Goal: Task Accomplishment & Management: Understand process/instructions

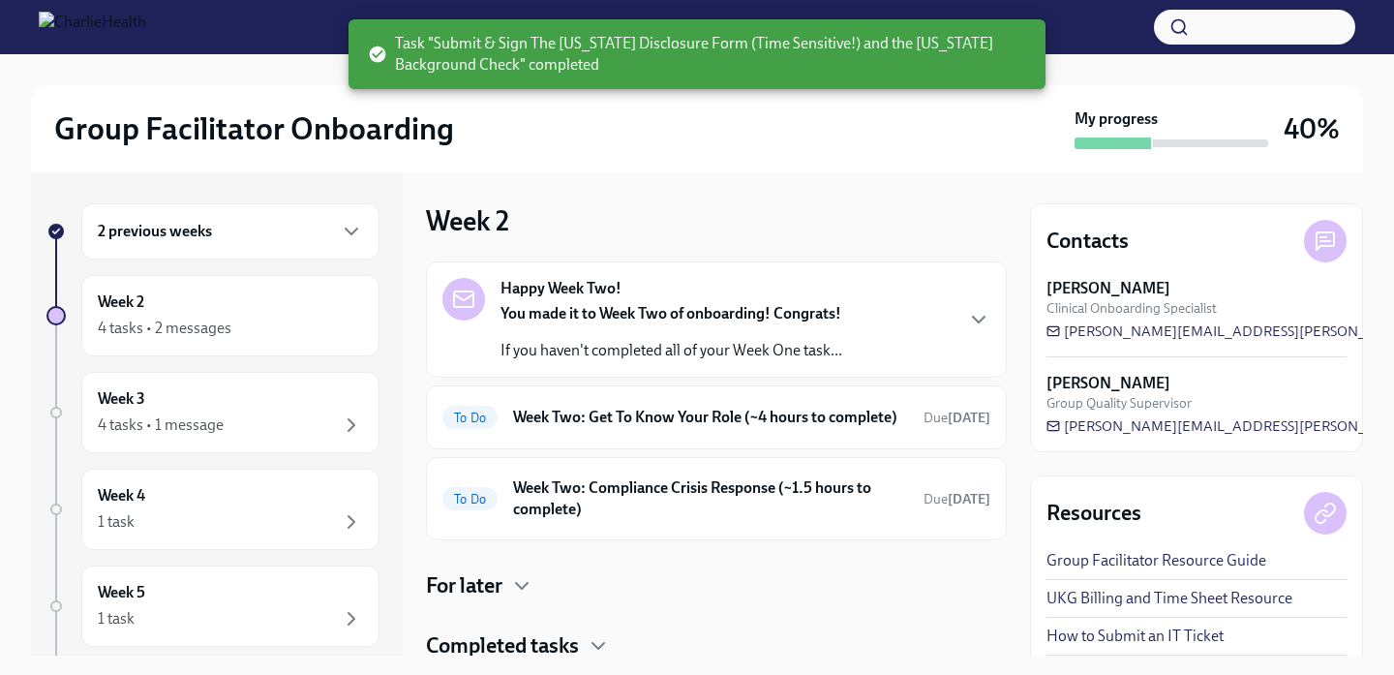
scroll to position [55, 0]
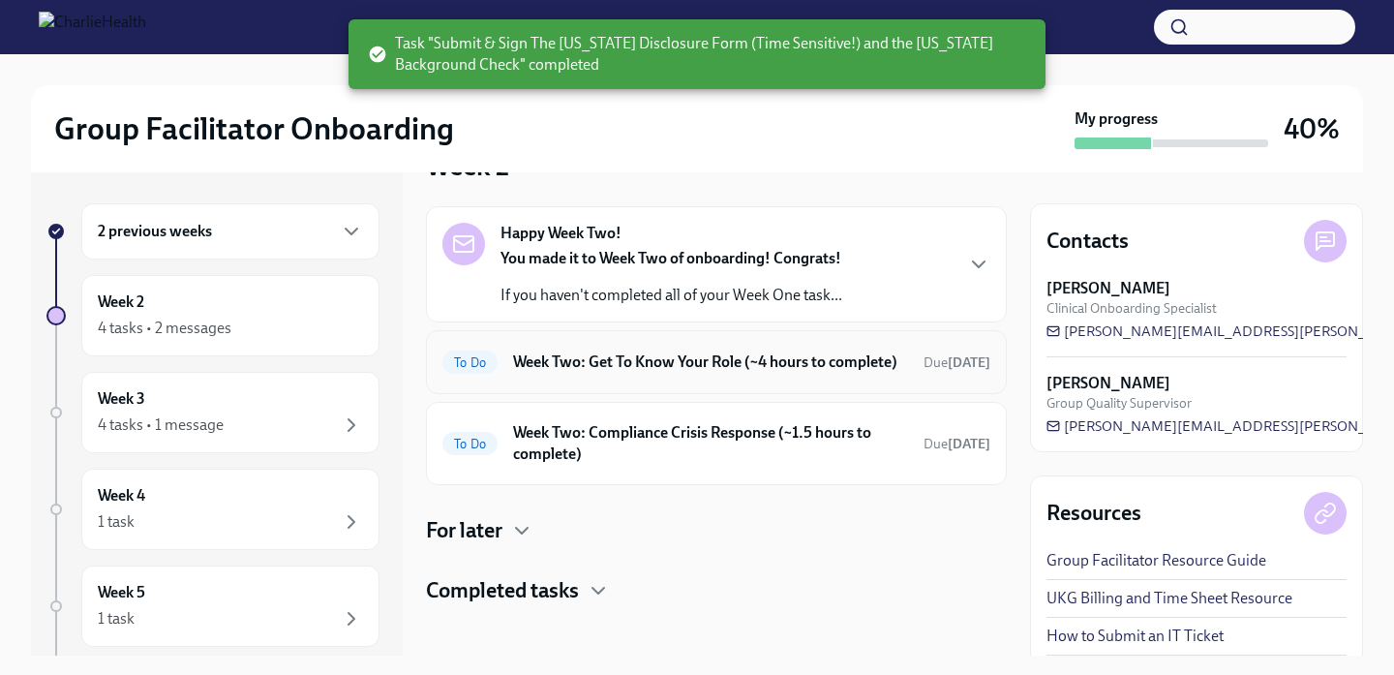
click at [708, 394] on div "To Do Week Two: Get To Know Your Role (~4 hours to complete) Due [DATE]" at bounding box center [716, 362] width 581 height 64
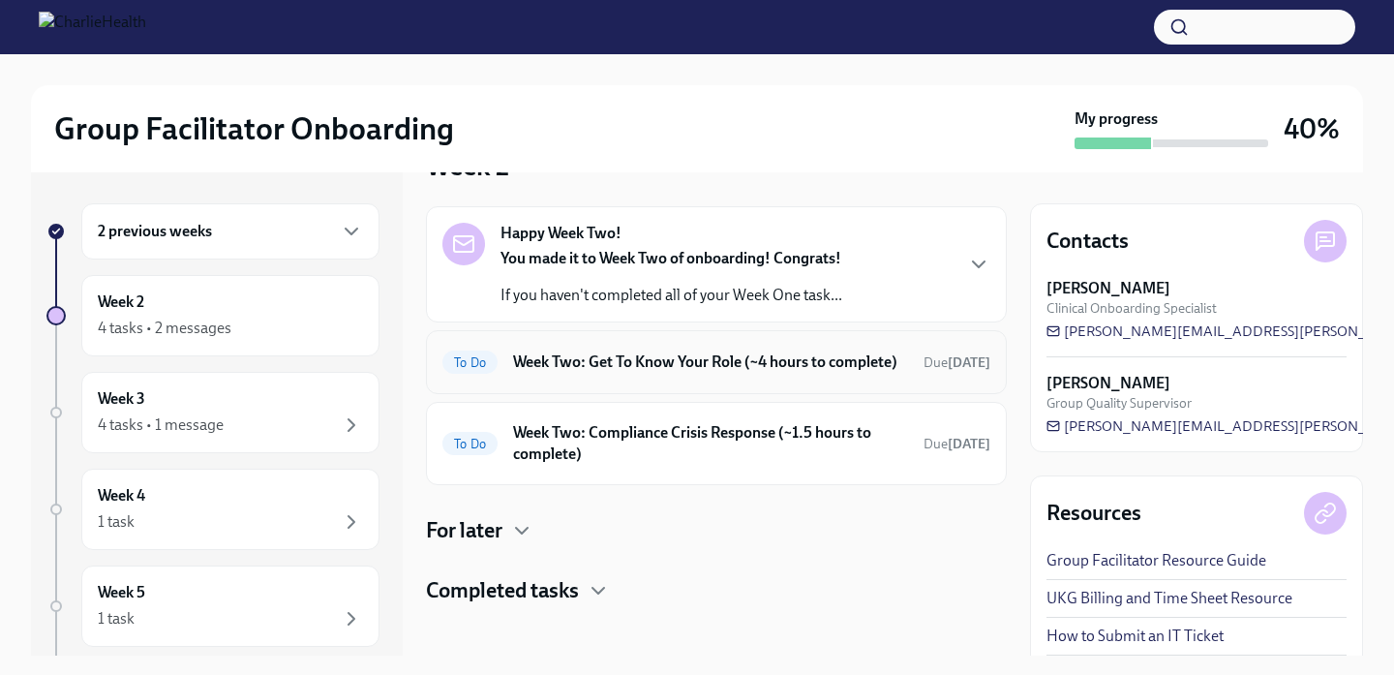
click at [709, 373] on h6 "Week Two: Get To Know Your Role (~4 hours to complete)" at bounding box center [710, 361] width 395 height 21
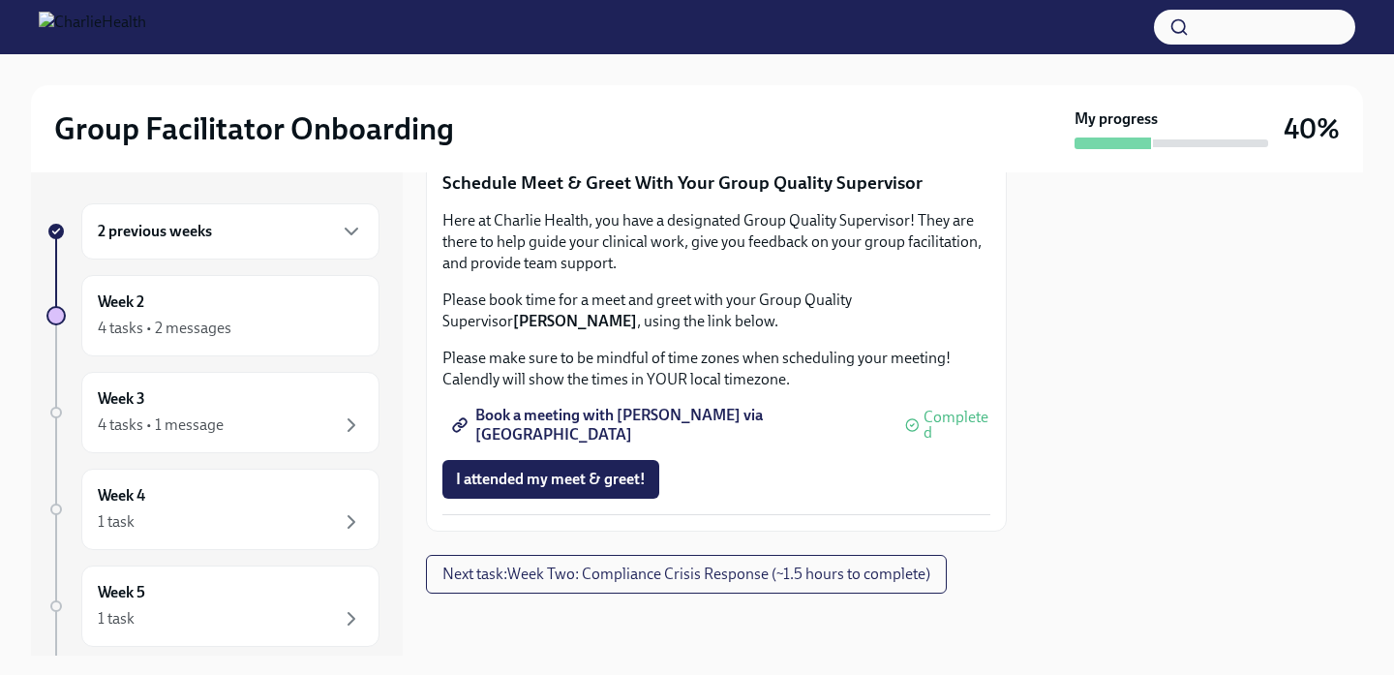
scroll to position [1999, 0]
click at [217, 325] on div "4 tasks • 2 messages" at bounding box center [165, 327] width 134 height 21
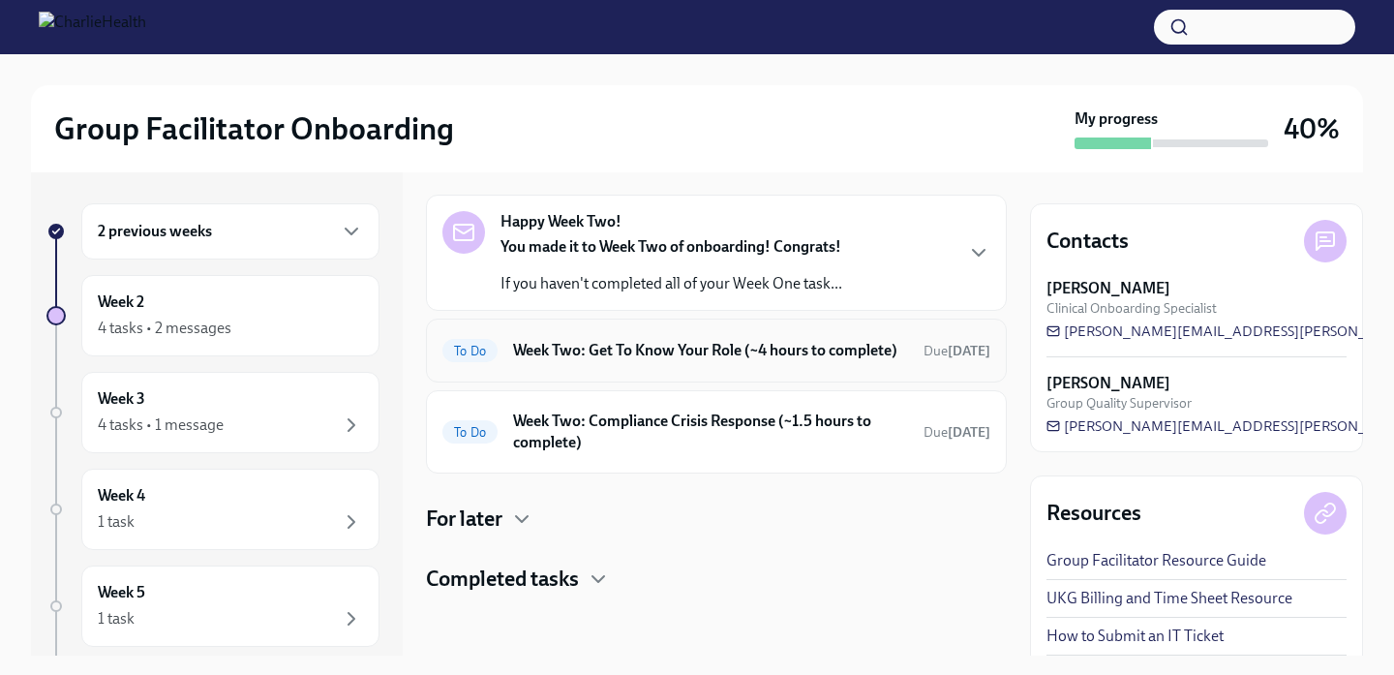
scroll to position [86, 0]
click at [269, 327] on div "4 tasks • 2 messages" at bounding box center [230, 328] width 265 height 23
click at [272, 413] on div "4 tasks • 1 message" at bounding box center [230, 424] width 265 height 23
